Goal: Information Seeking & Learning: Check status

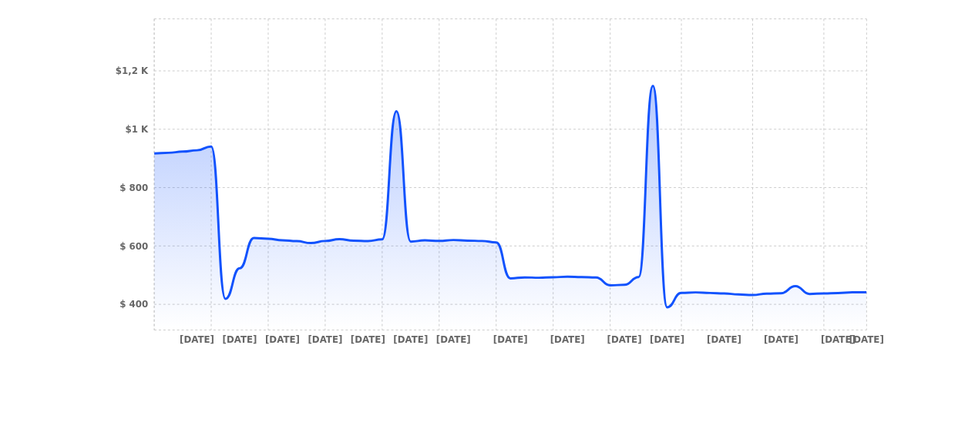
scroll to position [579, 12]
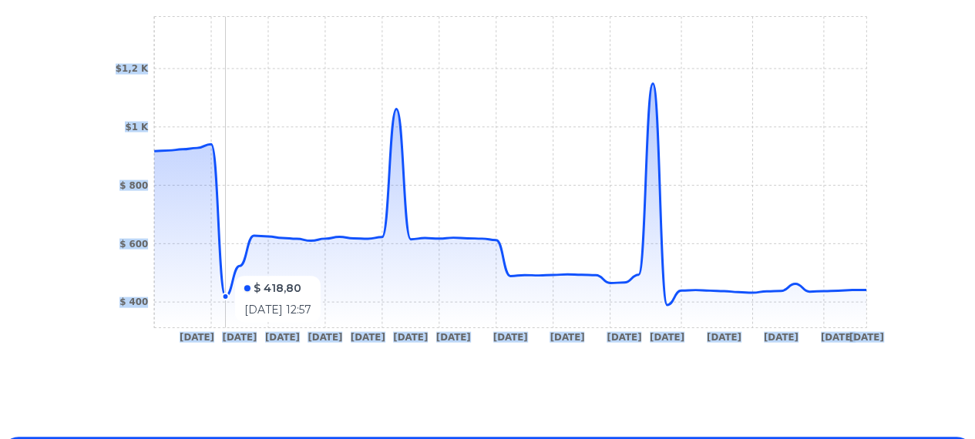
drag, startPoint x: 159, startPoint y: 239, endPoint x: 217, endPoint y: 267, distance: 65.1
click at [217, 267] on icon "10 Jan 25 19 Jan 25 22 Jan 25 27 Jan 25 30 Jan 25 4 Feb 25 10 Feb 25 18 Feb 25 …" at bounding box center [487, 183] width 765 height 347
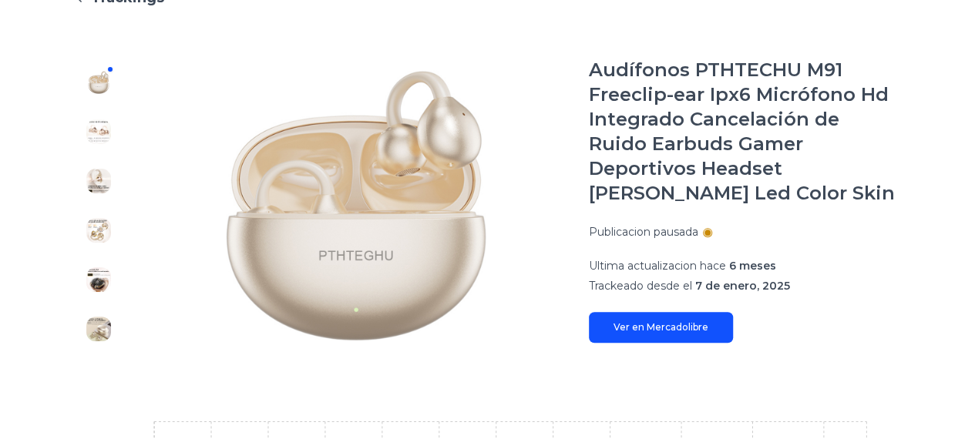
scroll to position [0, 12]
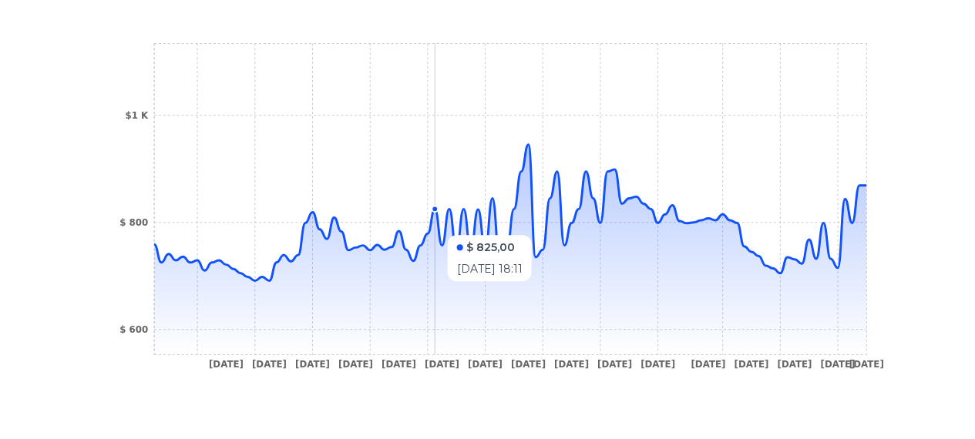
scroll to position [552, 0]
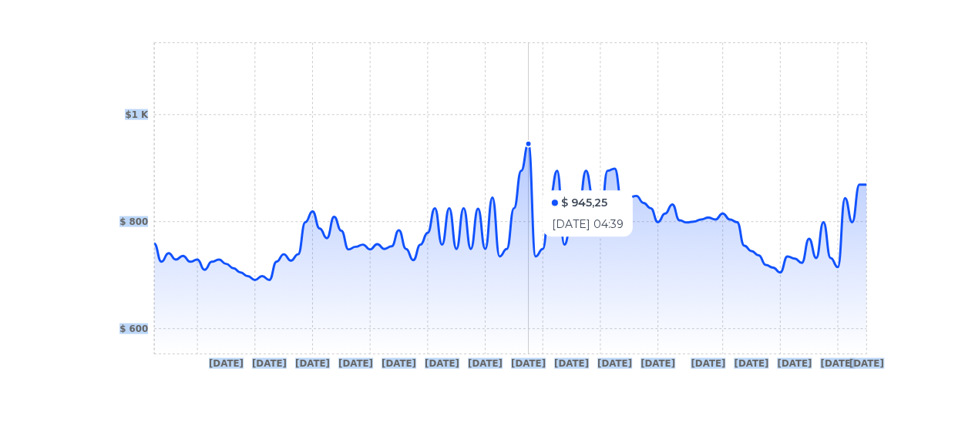
drag, startPoint x: 472, startPoint y: 206, endPoint x: 534, endPoint y: 183, distance: 65.8
click at [534, 183] on icon "24 Dec 24 7 Jan 25 15 Jan 25 21 Jan 25 27 Jan 25 7 Feb 25 13 Feb 25 17 Feb 25 2…" at bounding box center [487, 209] width 765 height 347
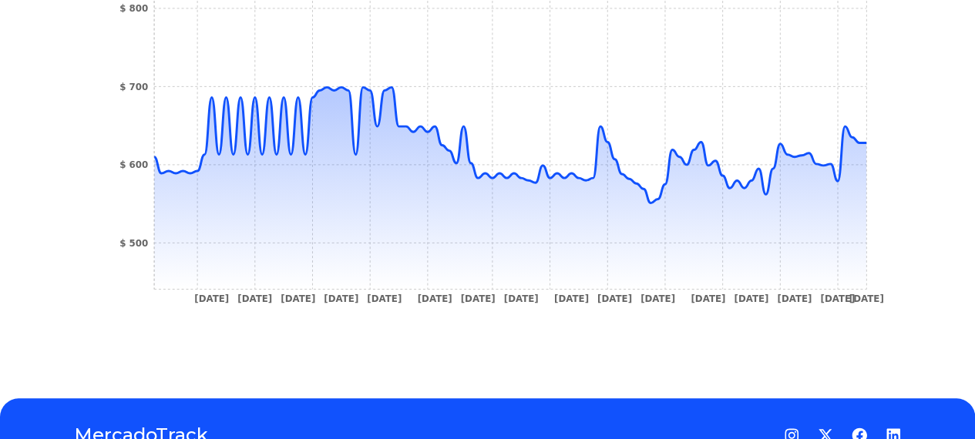
scroll to position [616, 1]
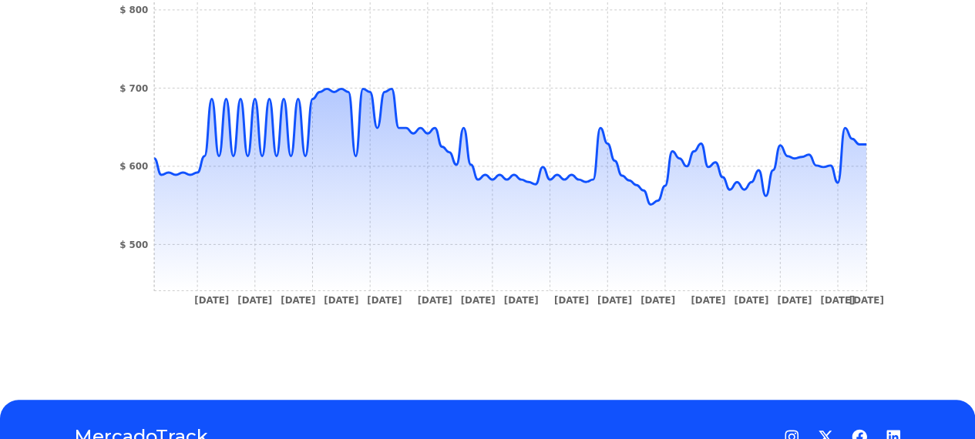
drag, startPoint x: 868, startPoint y: 302, endPoint x: 771, endPoint y: 311, distance: 97.5
click at [771, 311] on icon "8 Sep 24 22 Sep 24 7 Oct 24 28 Oct 24 9 Nov 24 21 Nov 24 5 Dec 24 21 Dec 24 29 …" at bounding box center [487, 146] width 765 height 347
click at [802, 301] on tspan "19 Apr 25" at bounding box center [794, 299] width 35 height 11
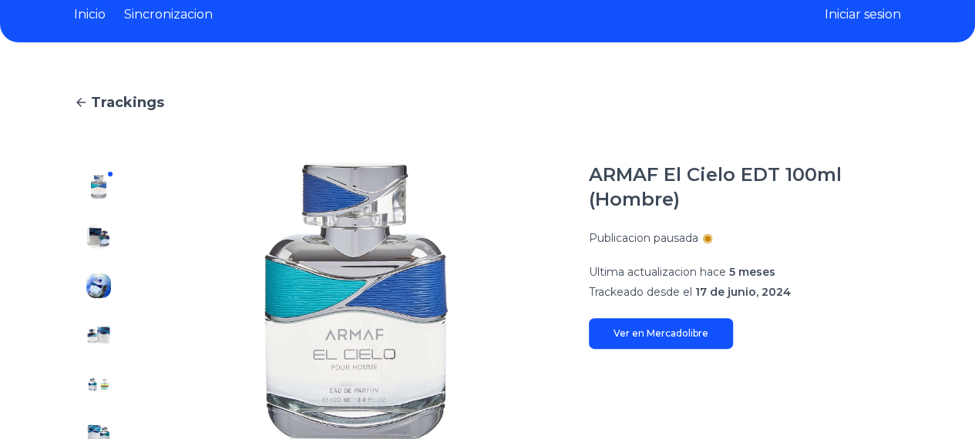
scroll to position [0, 1]
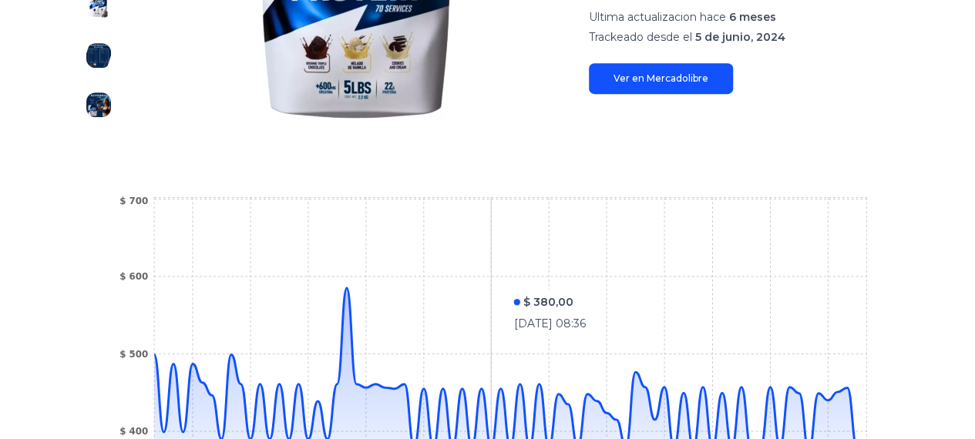
scroll to position [348, 12]
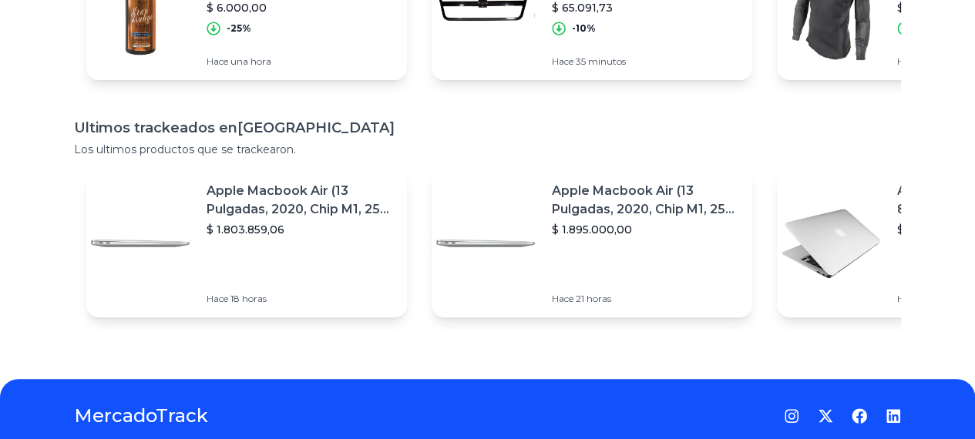
scroll to position [337, 12]
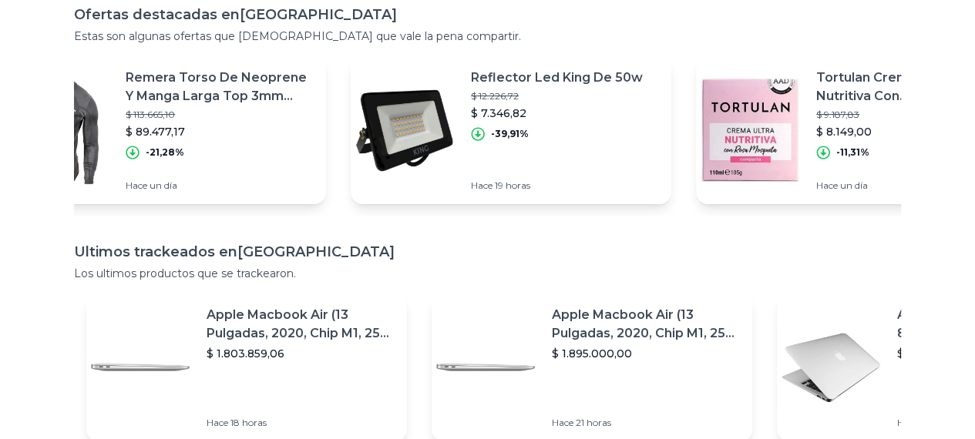
scroll to position [93, 0]
